Goal: Communication & Community: Answer question/provide support

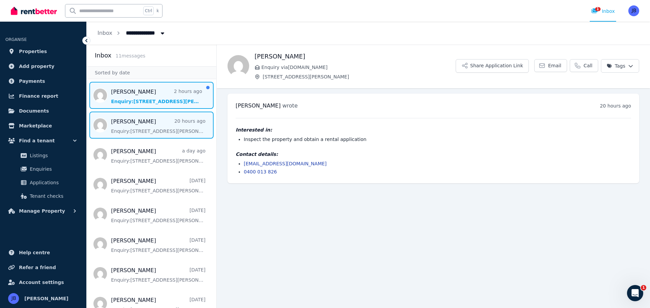
click at [134, 92] on span "Message list" at bounding box center [152, 95] width 130 height 27
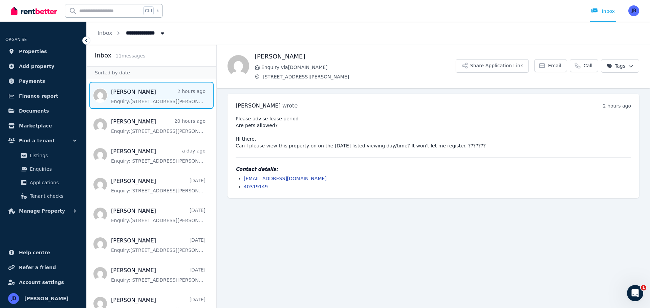
click at [268, 177] on link "kiwijo7@gmail.com" at bounding box center [285, 178] width 83 height 5
